Goal: Task Accomplishment & Management: Manage account settings

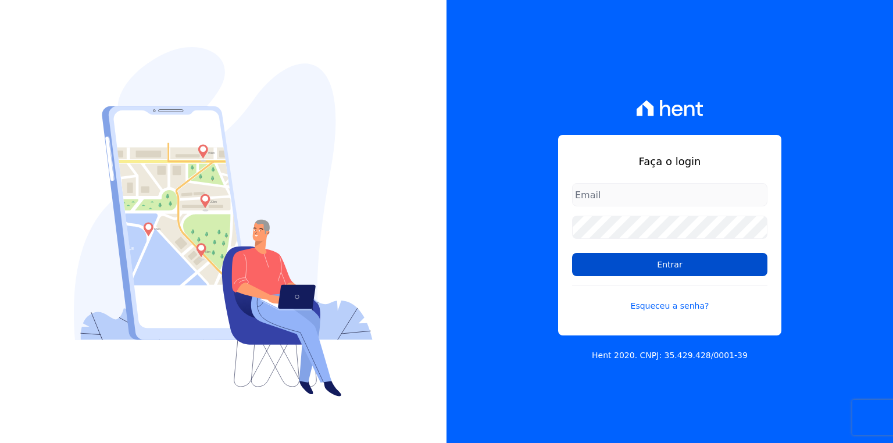
type input "josiffer.cruz@e-arke.com"
click at [675, 265] on input "Entrar" at bounding box center [669, 264] width 195 height 23
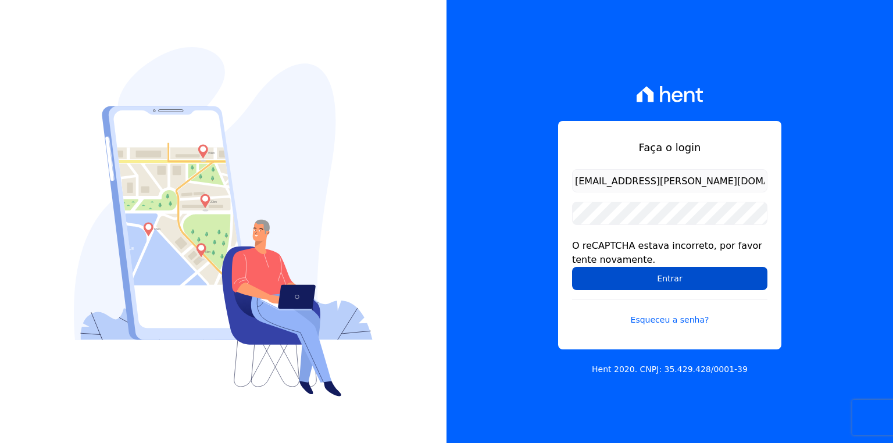
click at [642, 277] on input "Entrar" at bounding box center [669, 278] width 195 height 23
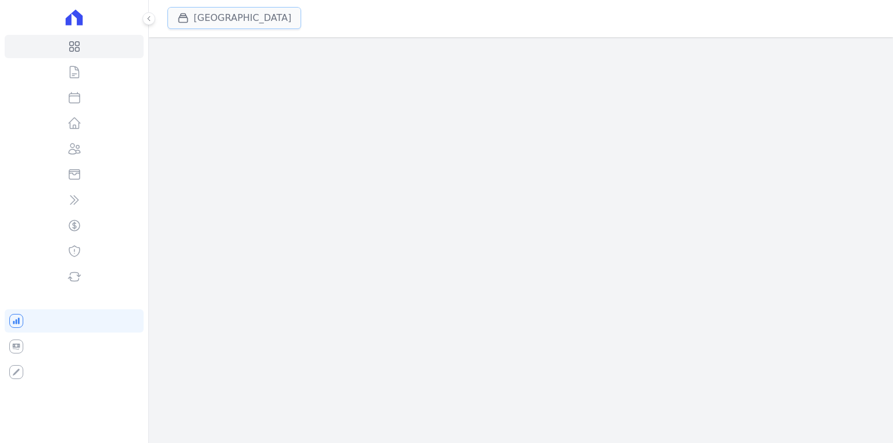
drag, startPoint x: 0, startPoint y: 0, endPoint x: 226, endPoint y: 21, distance: 226.5
click at [226, 21] on button "[GEOGRAPHIC_DATA]" at bounding box center [234, 18] width 134 height 22
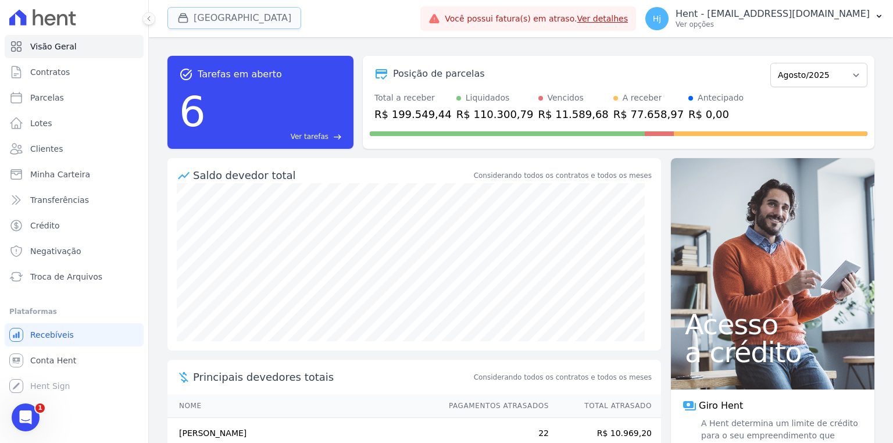
click at [241, 23] on button "[GEOGRAPHIC_DATA]" at bounding box center [234, 18] width 134 height 22
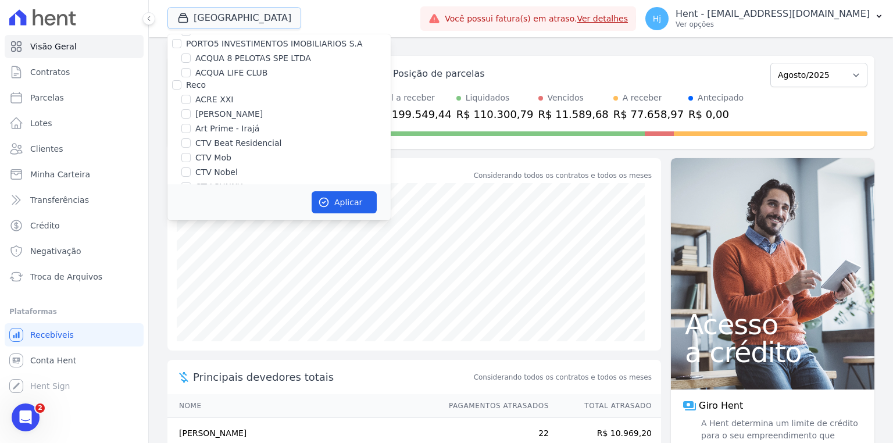
scroll to position [47, 0]
click at [217, 103] on label "ACRE XXI" at bounding box center [214, 100] width 38 height 12
click at [191, 103] on input "ACRE XXI" at bounding box center [185, 99] width 9 height 9
checkbox input "true"
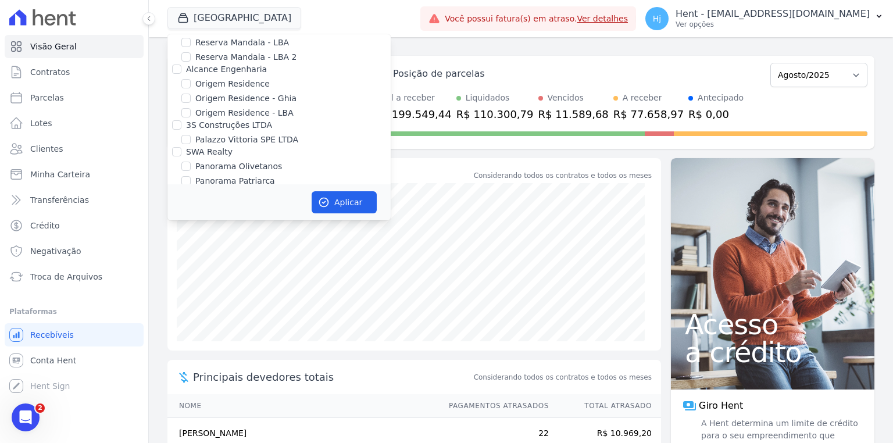
scroll to position [6418, 0]
click at [188, 285] on input "PARQUE DOS PASSAROS" at bounding box center [185, 289] width 9 height 9
checkbox input "false"
click at [345, 199] on button "Aplicar" at bounding box center [344, 202] width 65 height 22
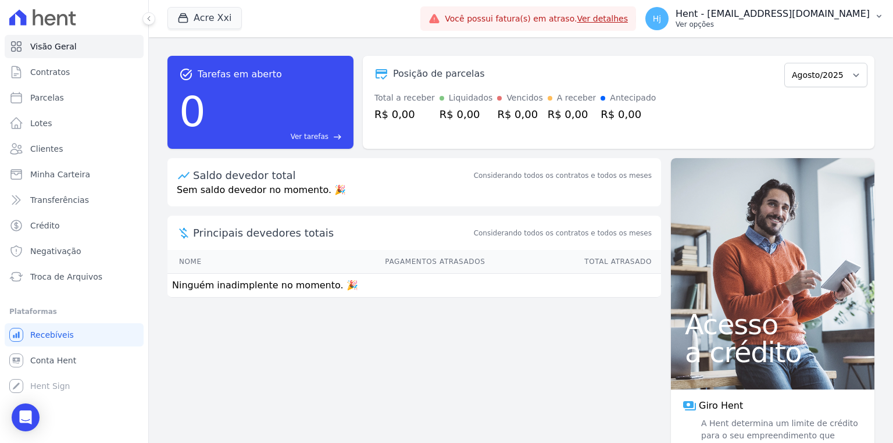
click at [836, 17] on p "Hent - [EMAIL_ADDRESS][DOMAIN_NAME]" at bounding box center [772, 14] width 194 height 12
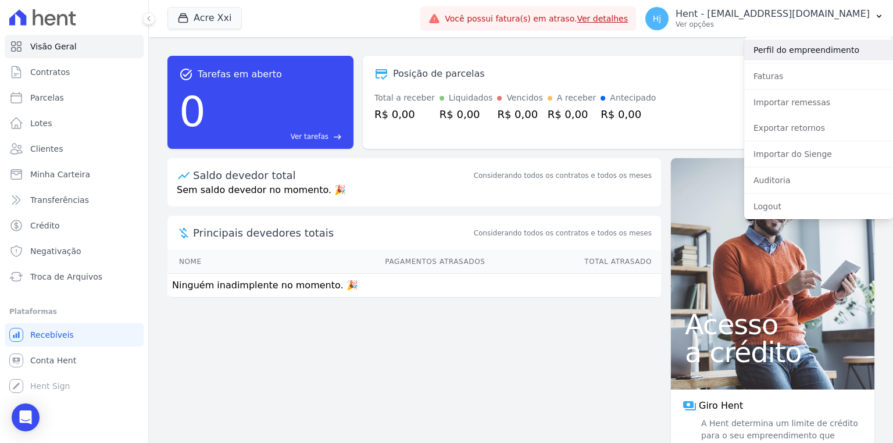
click at [816, 53] on link "Perfil do empreendimento" at bounding box center [818, 50] width 149 height 21
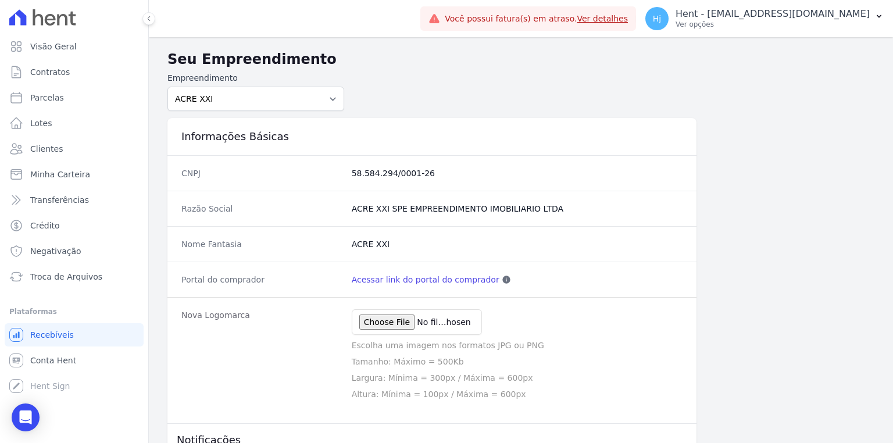
type input "C:\fakepath\Vertical_Preto@4x.png"
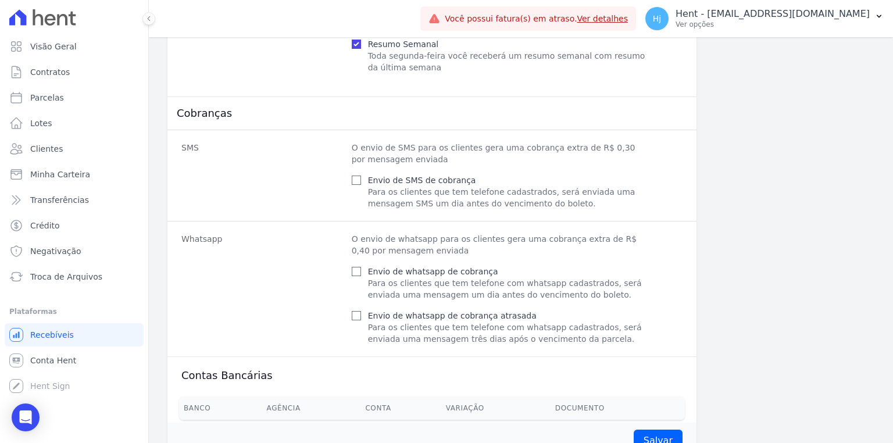
scroll to position [503, 0]
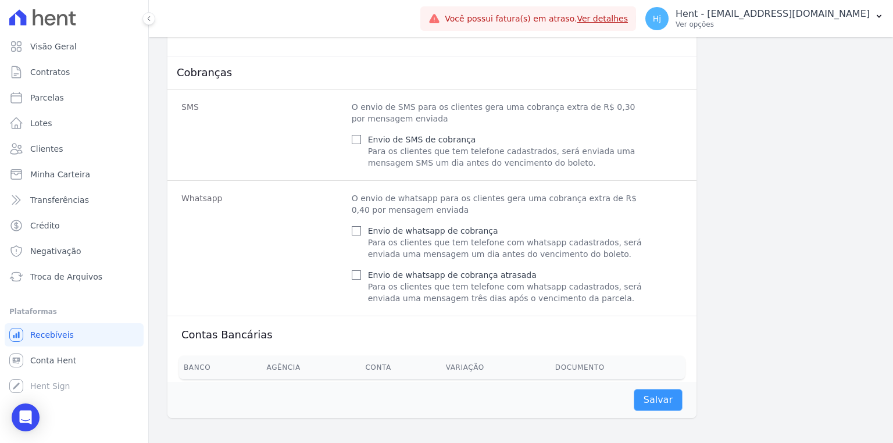
click at [654, 400] on input "Salvar" at bounding box center [658, 400] width 49 height 22
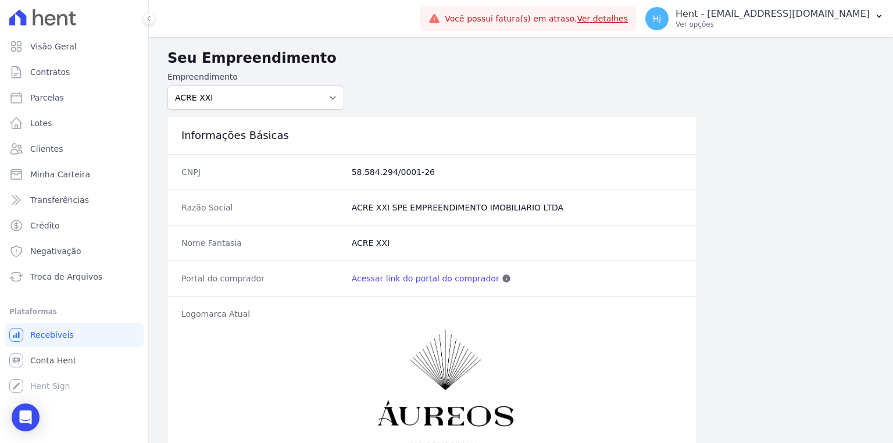
scroll to position [0, 0]
click at [53, 48] on span "Visão Geral" at bounding box center [53, 47] width 47 height 12
